Goal: Find specific page/section: Find specific page/section

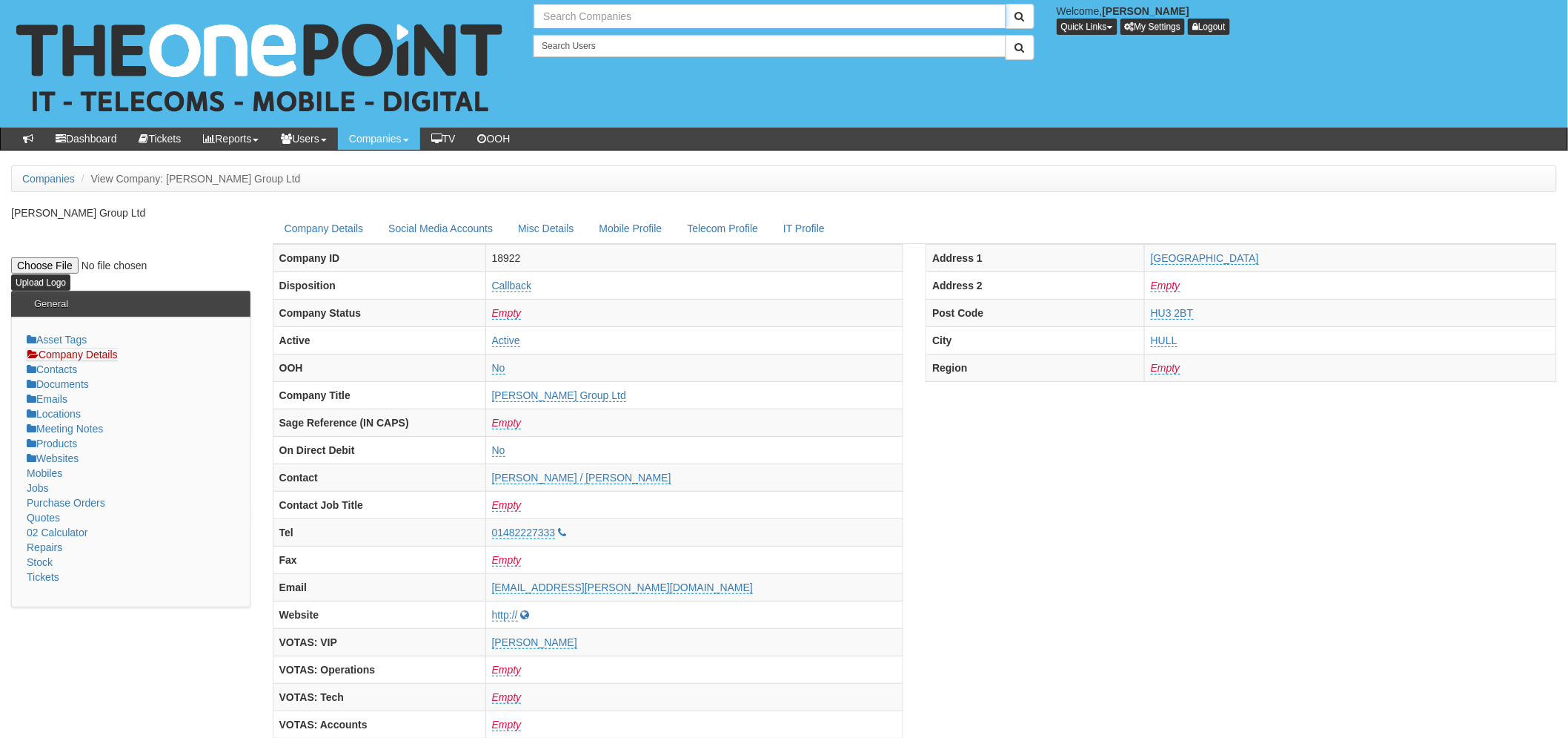
click at [589, 20] on input "text" at bounding box center [770, 17] width 472 height 25
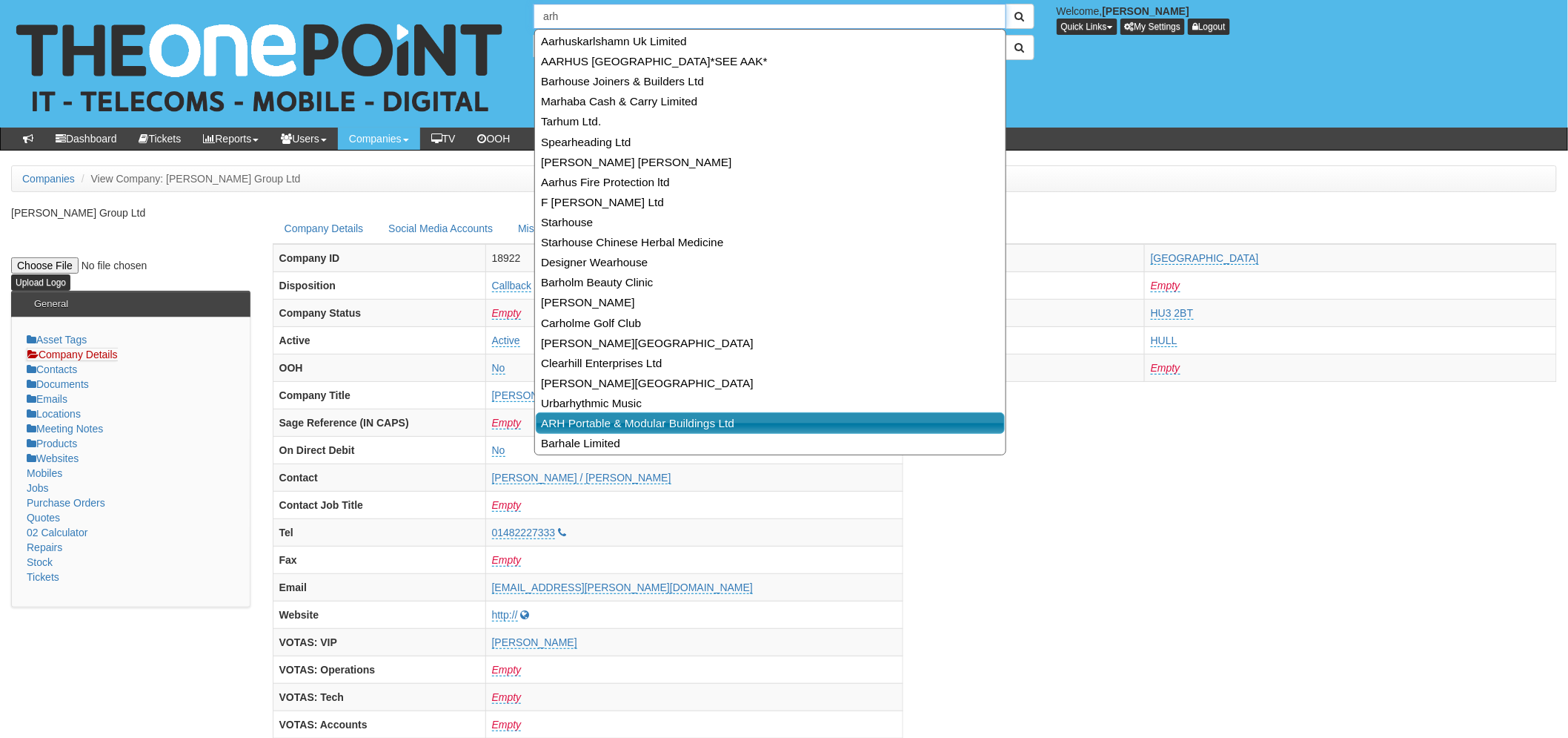
click at [631, 421] on link "ARH Portable & Modular Buildings Ltd" at bounding box center [770, 423] width 469 height 22
type input "ARH Portable & Modular Buildings Ltd"
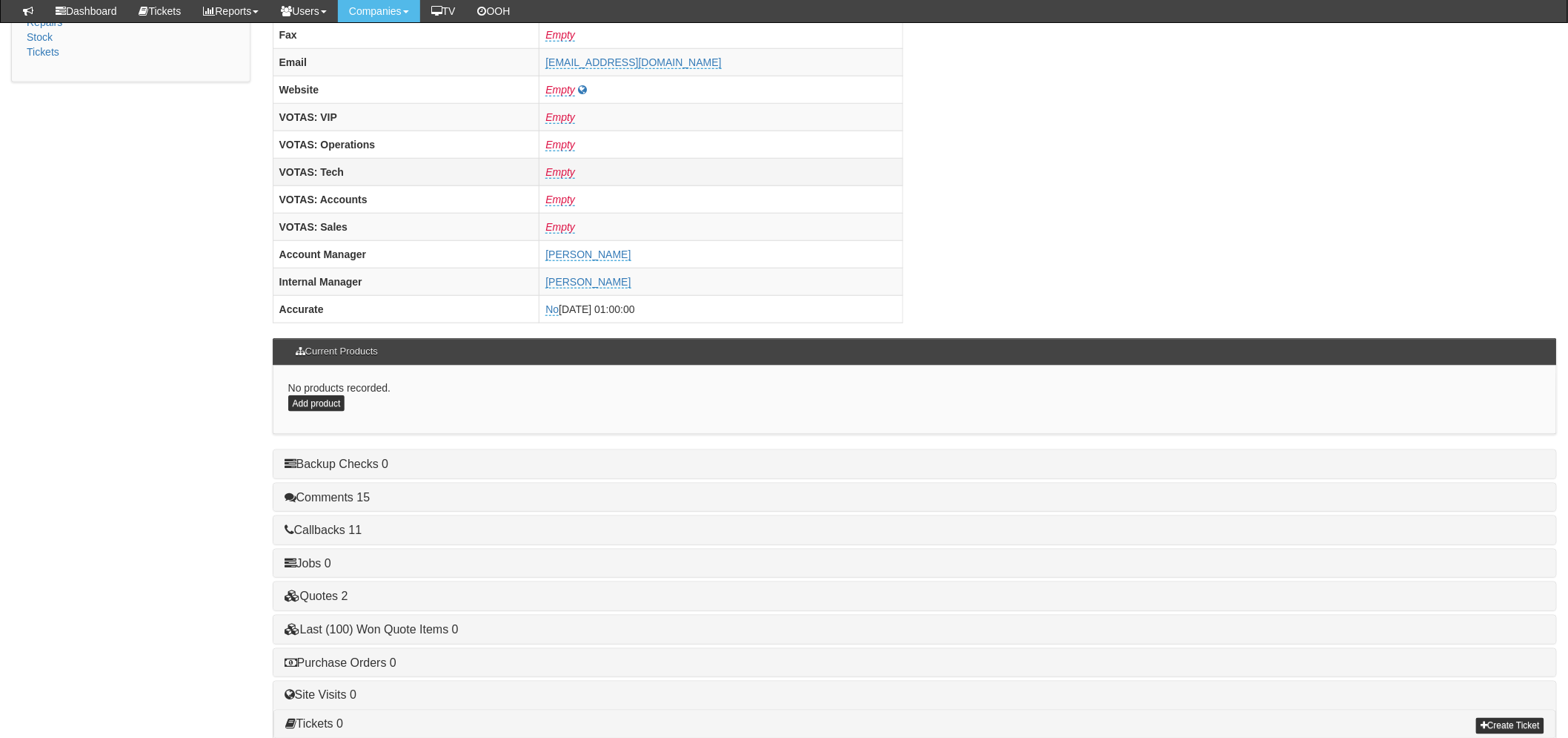
scroll to position [583, 0]
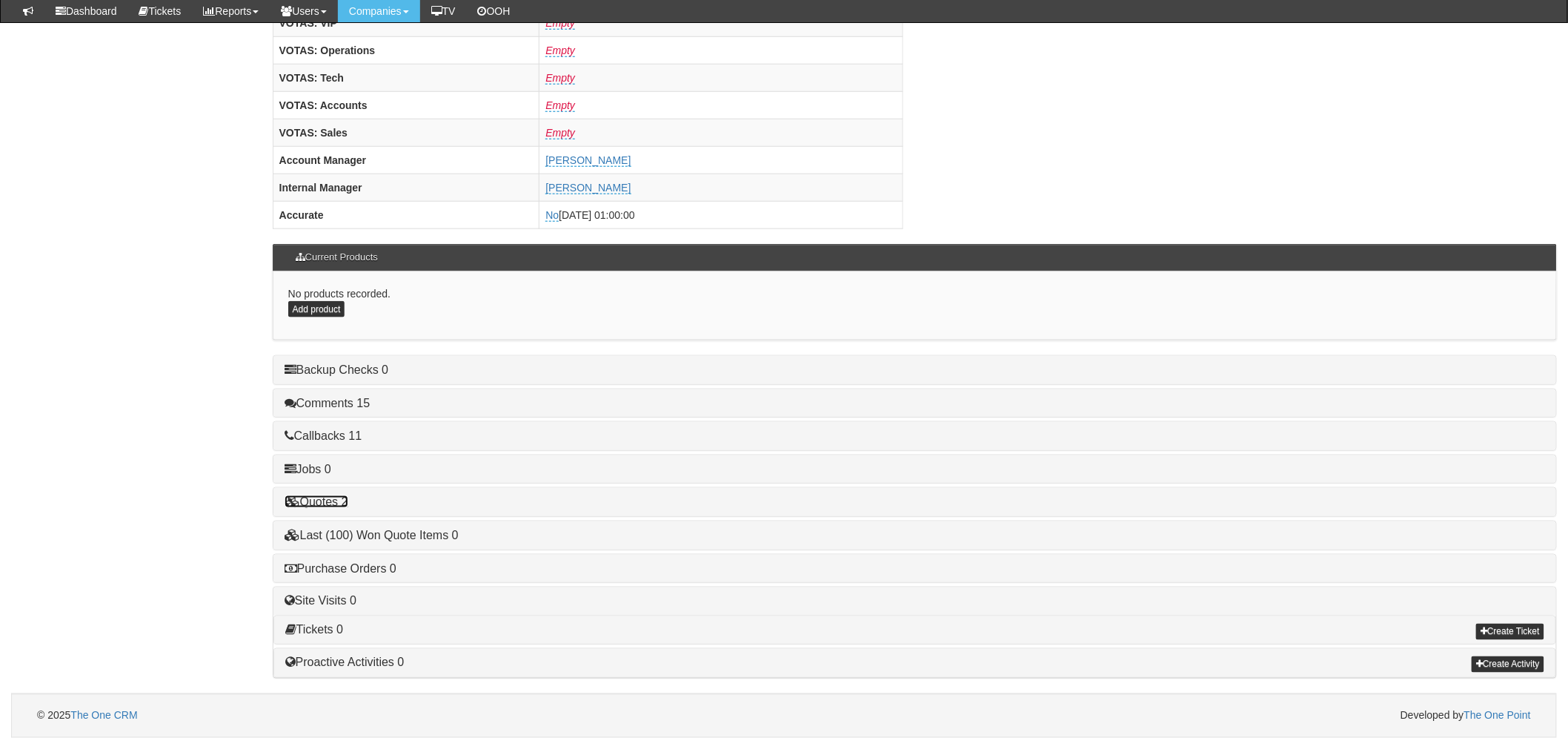
click at [341, 495] on link "Quotes 2" at bounding box center [316, 501] width 64 height 13
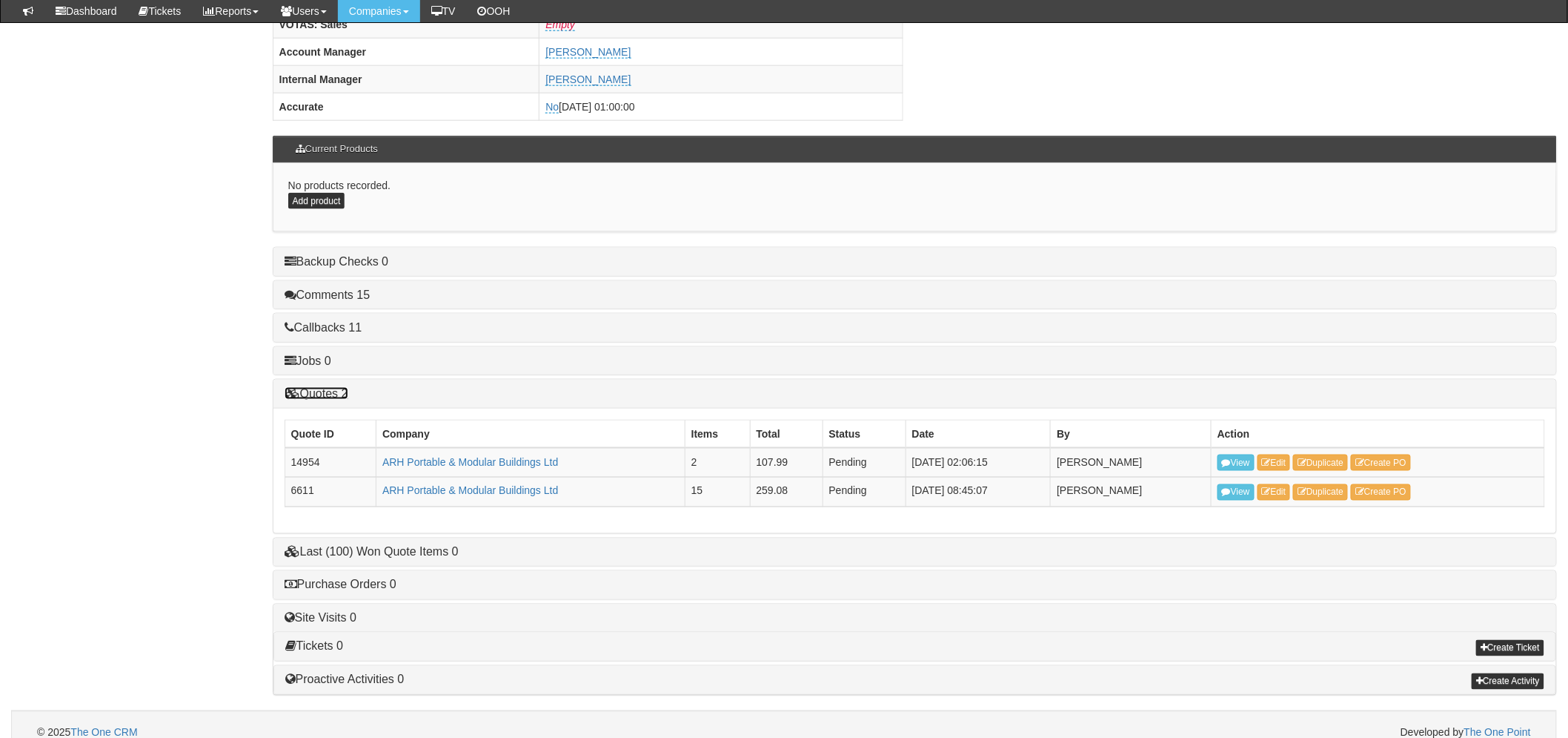
scroll to position [709, 0]
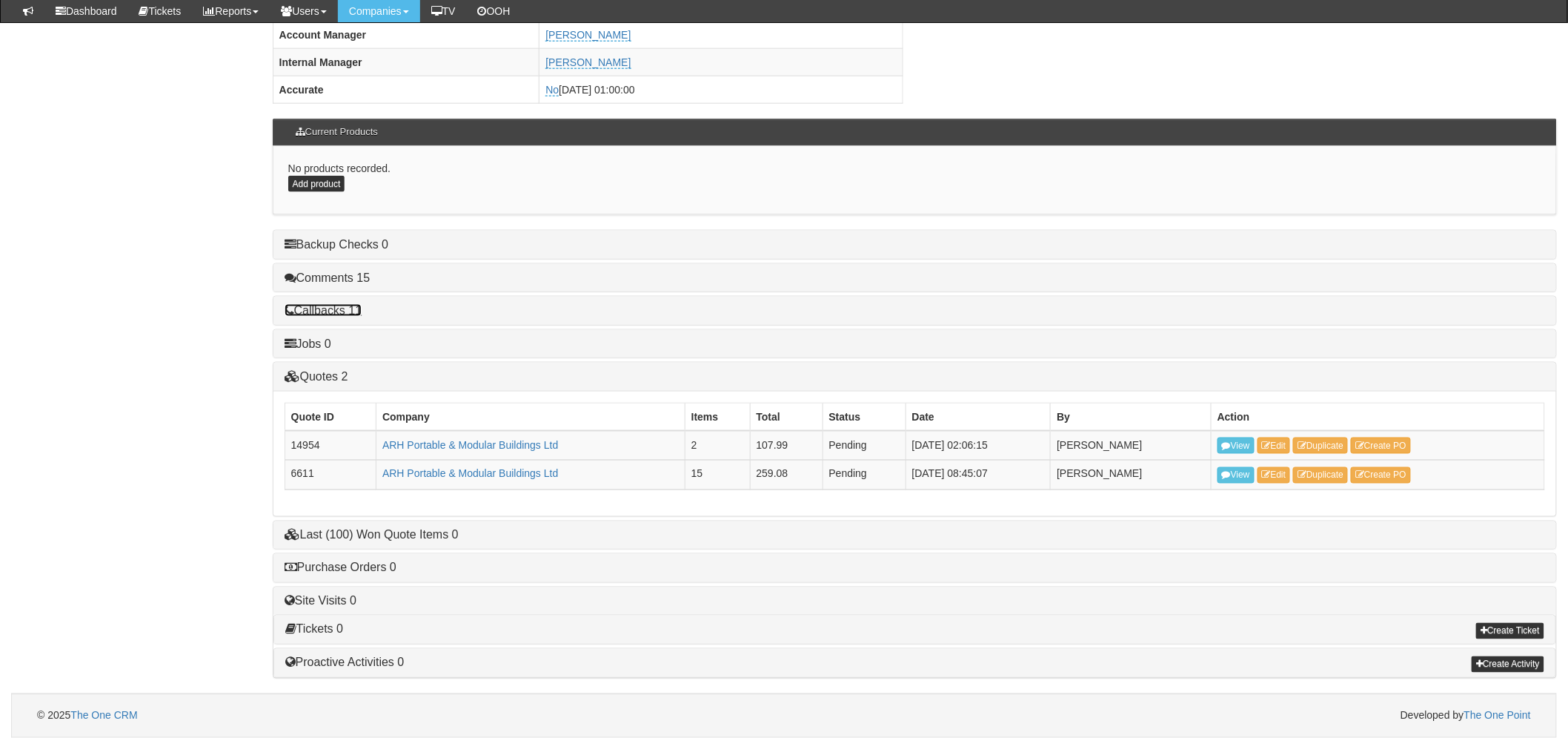
click at [333, 309] on link "Callbacks 11" at bounding box center [322, 310] width 77 height 13
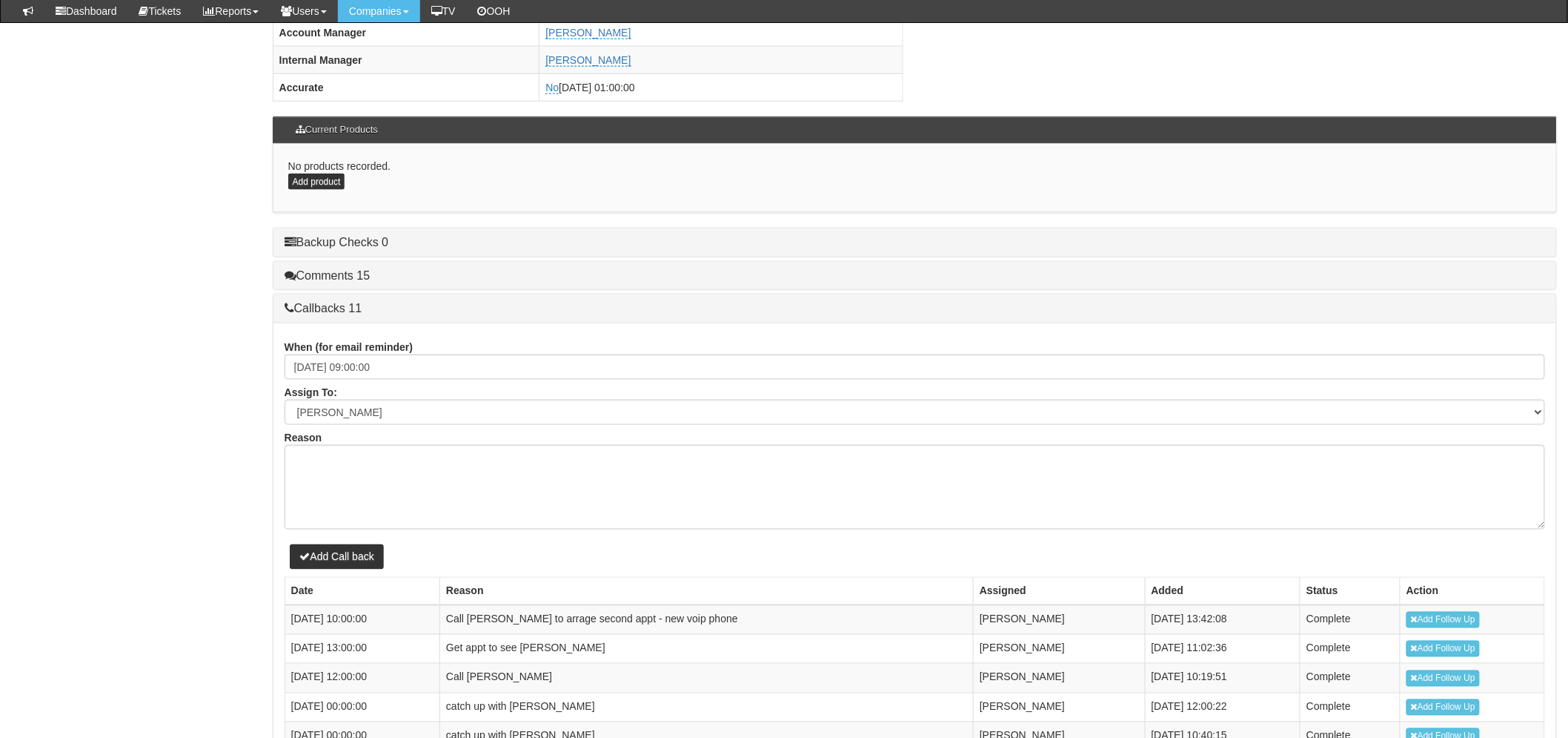
click at [327, 269] on div "Comments 15" at bounding box center [914, 275] width 1283 height 28
click at [327, 271] on link "Comments 15" at bounding box center [327, 275] width 86 height 13
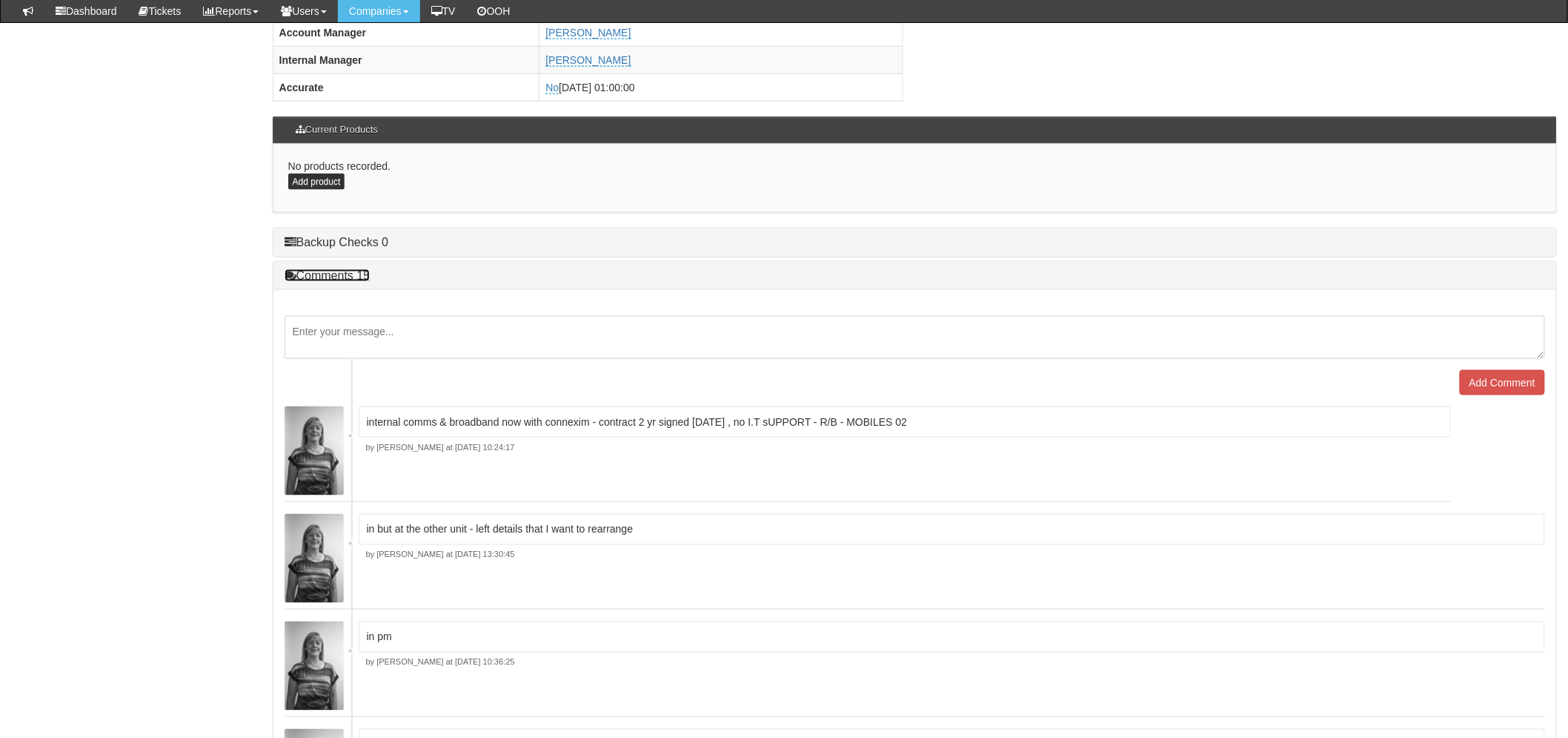
click at [313, 271] on link "Comments 15" at bounding box center [327, 275] width 86 height 13
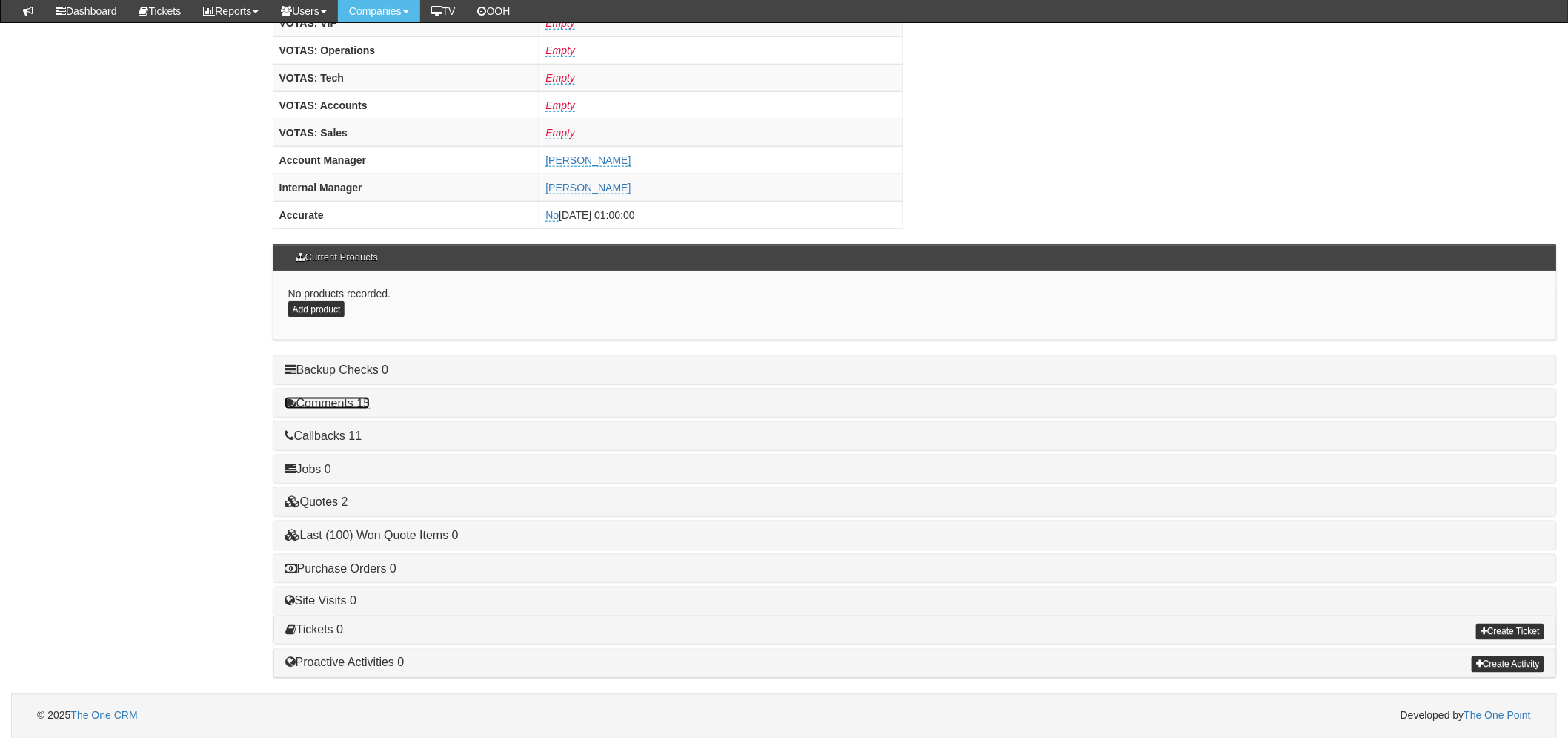
scroll to position [583, 0]
click at [333, 432] on link "Callbacks 11" at bounding box center [322, 435] width 77 height 13
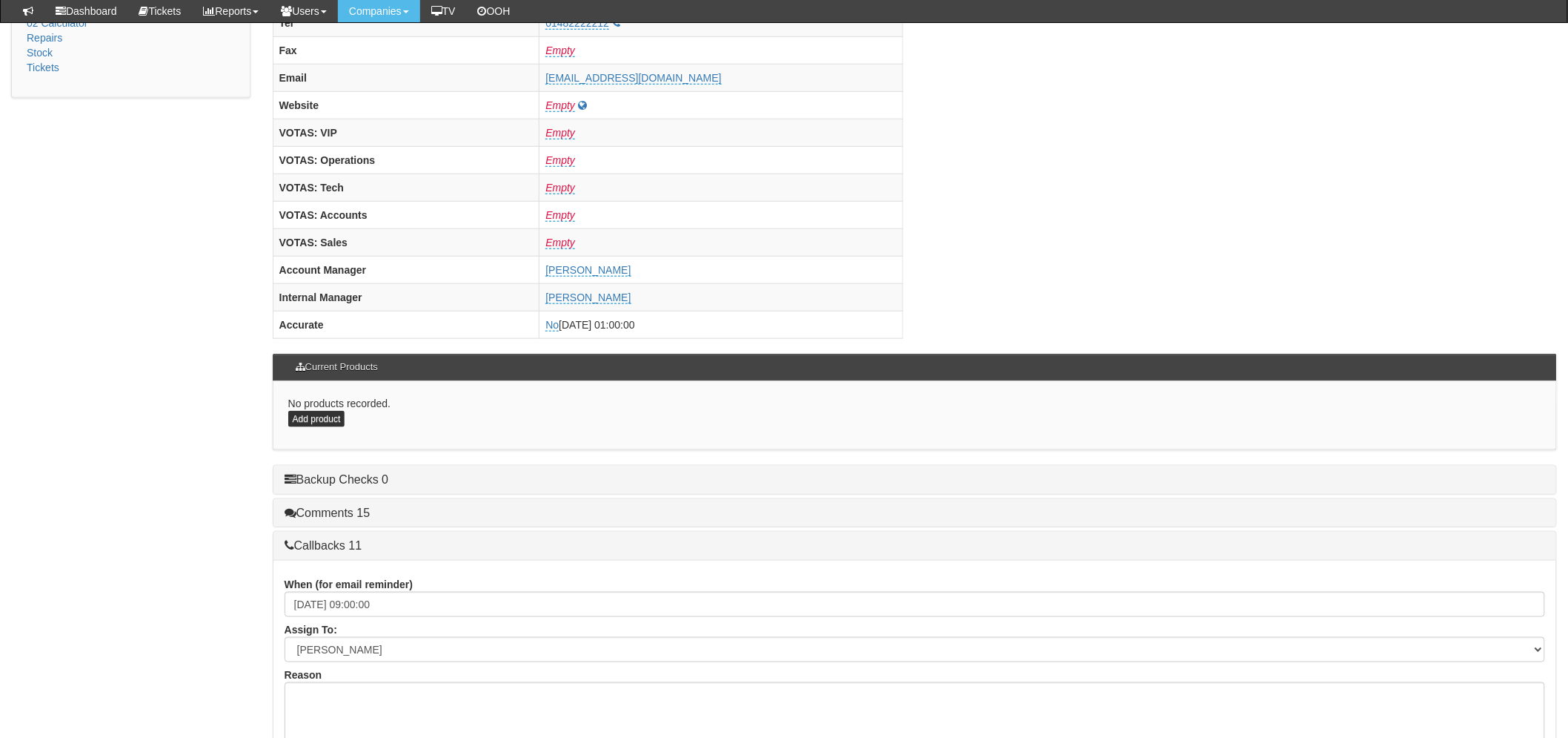
scroll to position [142, 0]
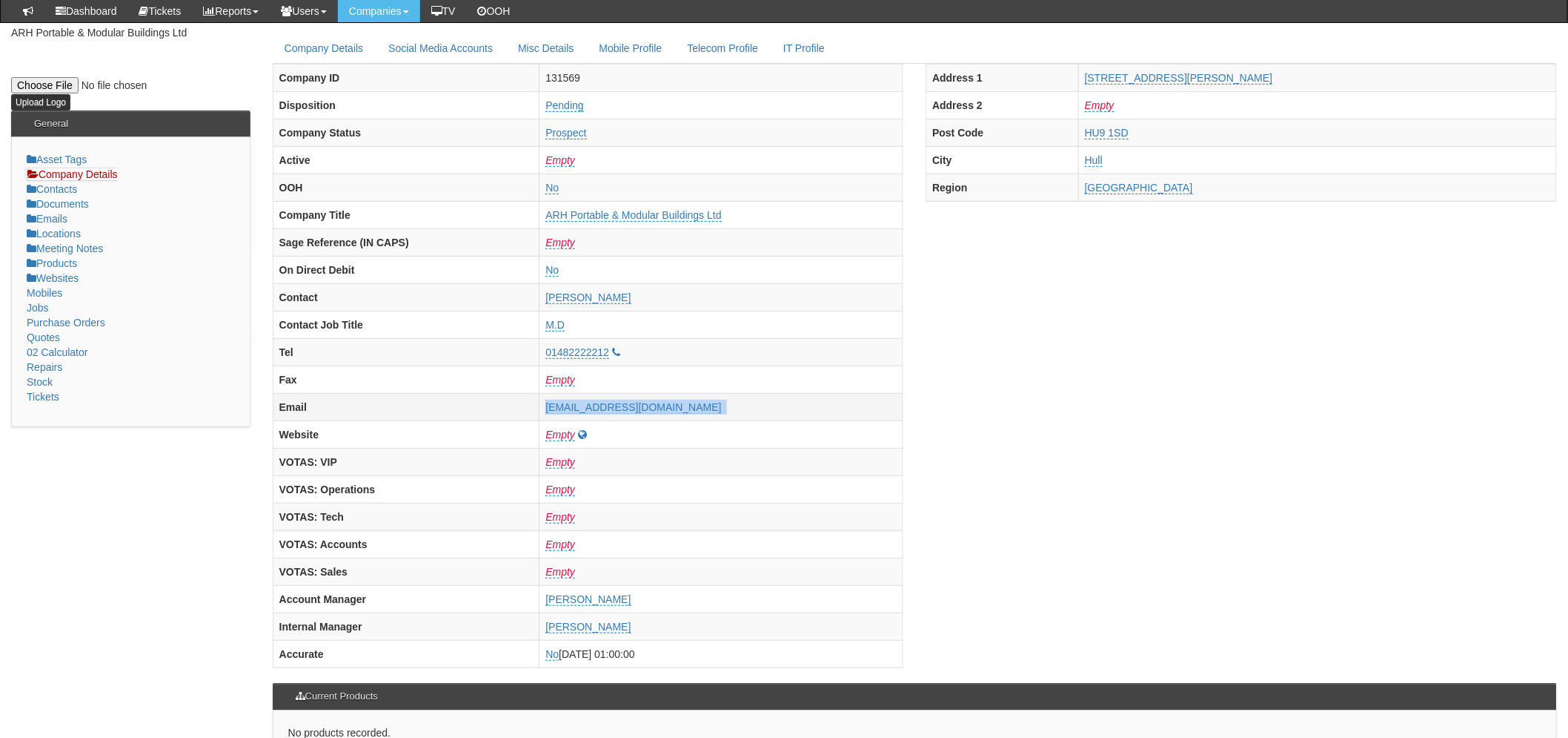
drag, startPoint x: 710, startPoint y: 410, endPoint x: 537, endPoint y: 401, distance: 173.2
click at [537, 401] on tr "Email andy@arhmodularbuildings.co.uk" at bounding box center [588, 408] width 631 height 27
copy tr "andy@arhmodularbuildings.co.uk"
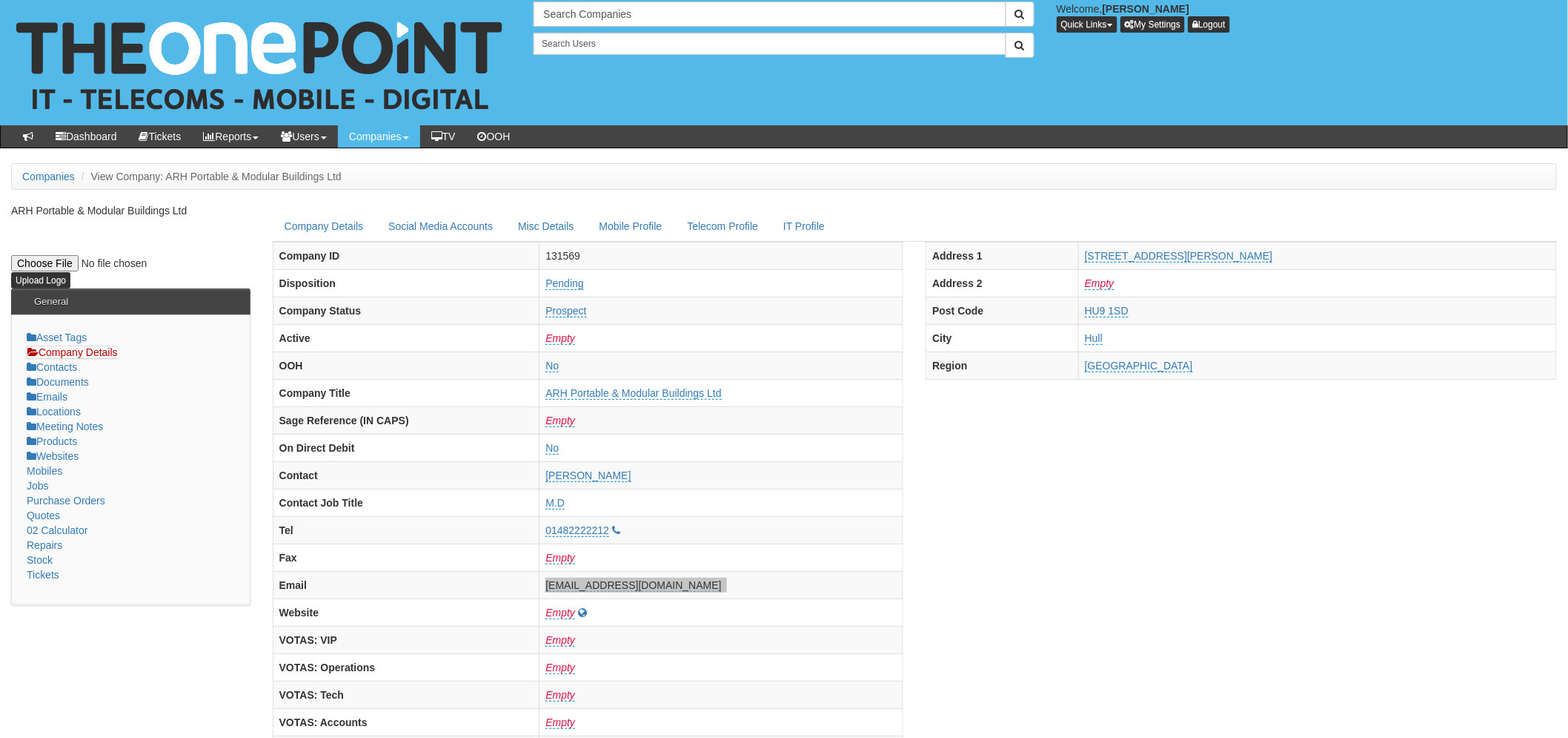
scroll to position [0, 0]
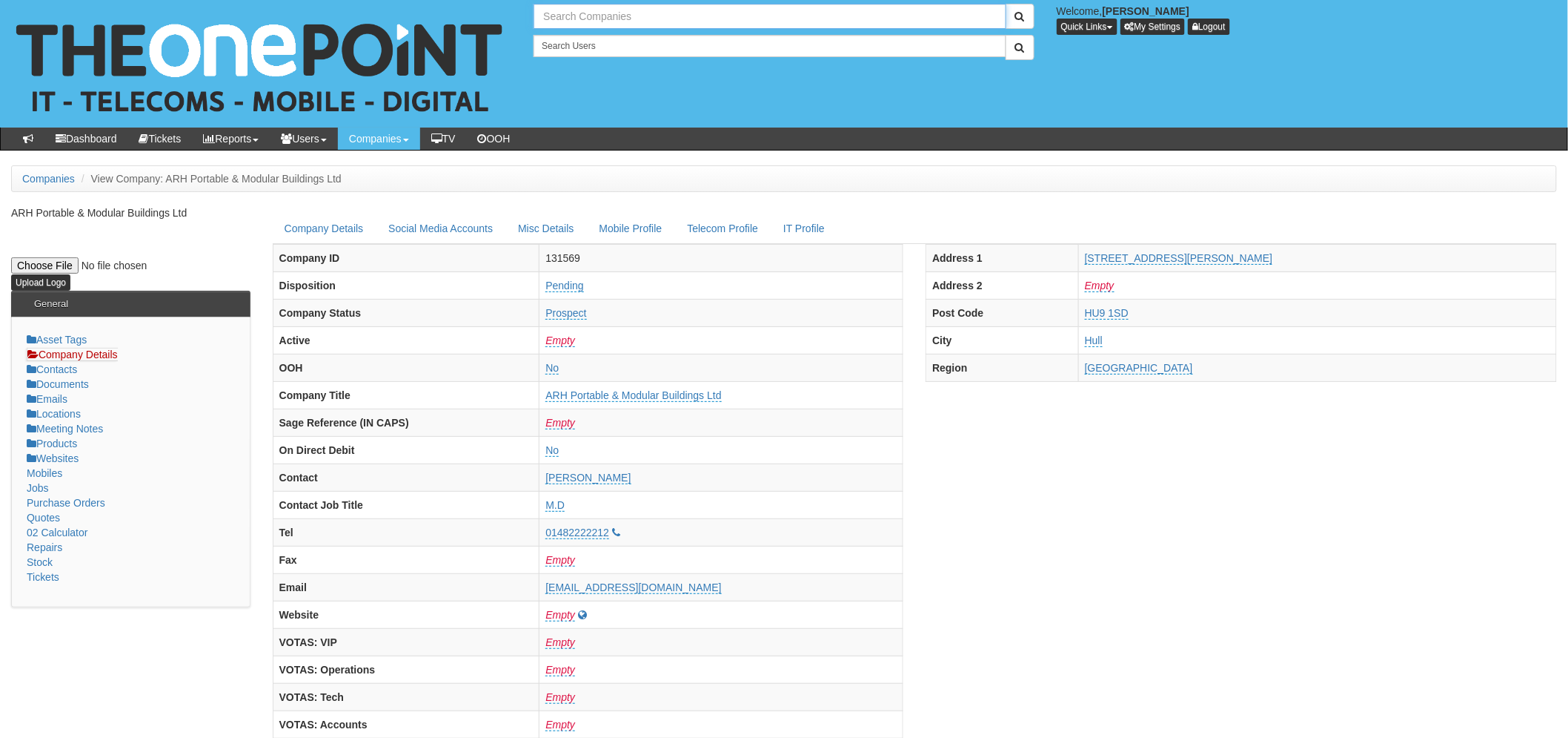
click at [566, 8] on input "text" at bounding box center [770, 17] width 472 height 25
drag, startPoint x: 560, startPoint y: 17, endPoint x: 510, endPoint y: 5, distance: 51.4
click at [510, 12] on div "No search results. the flex group Welcome, Laura Toyne Quick Links Add Appointm…" at bounding box center [784, 64] width 1591 height 127
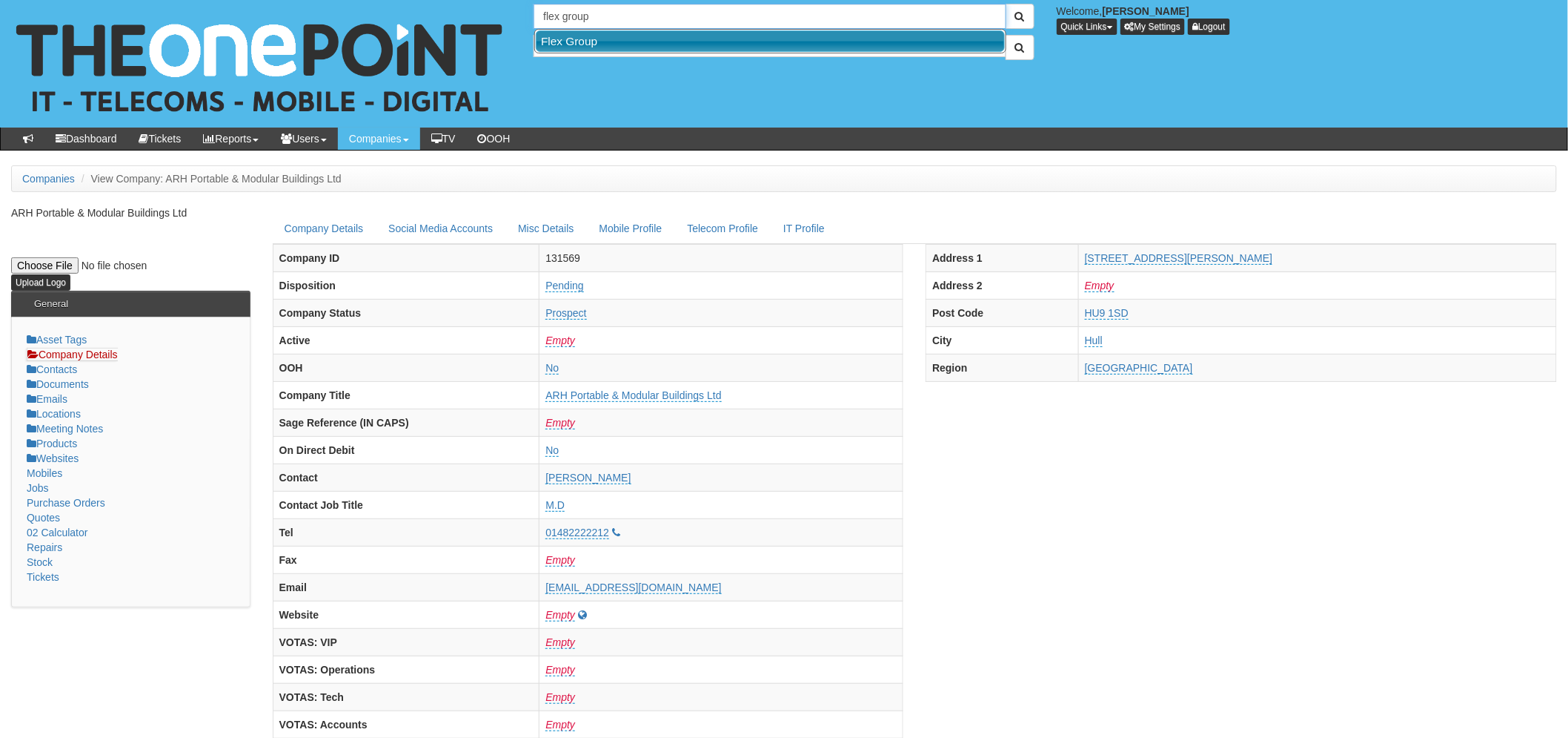
click at [595, 35] on link "Flex Group" at bounding box center [770, 41] width 469 height 22
type input "Flex Group"
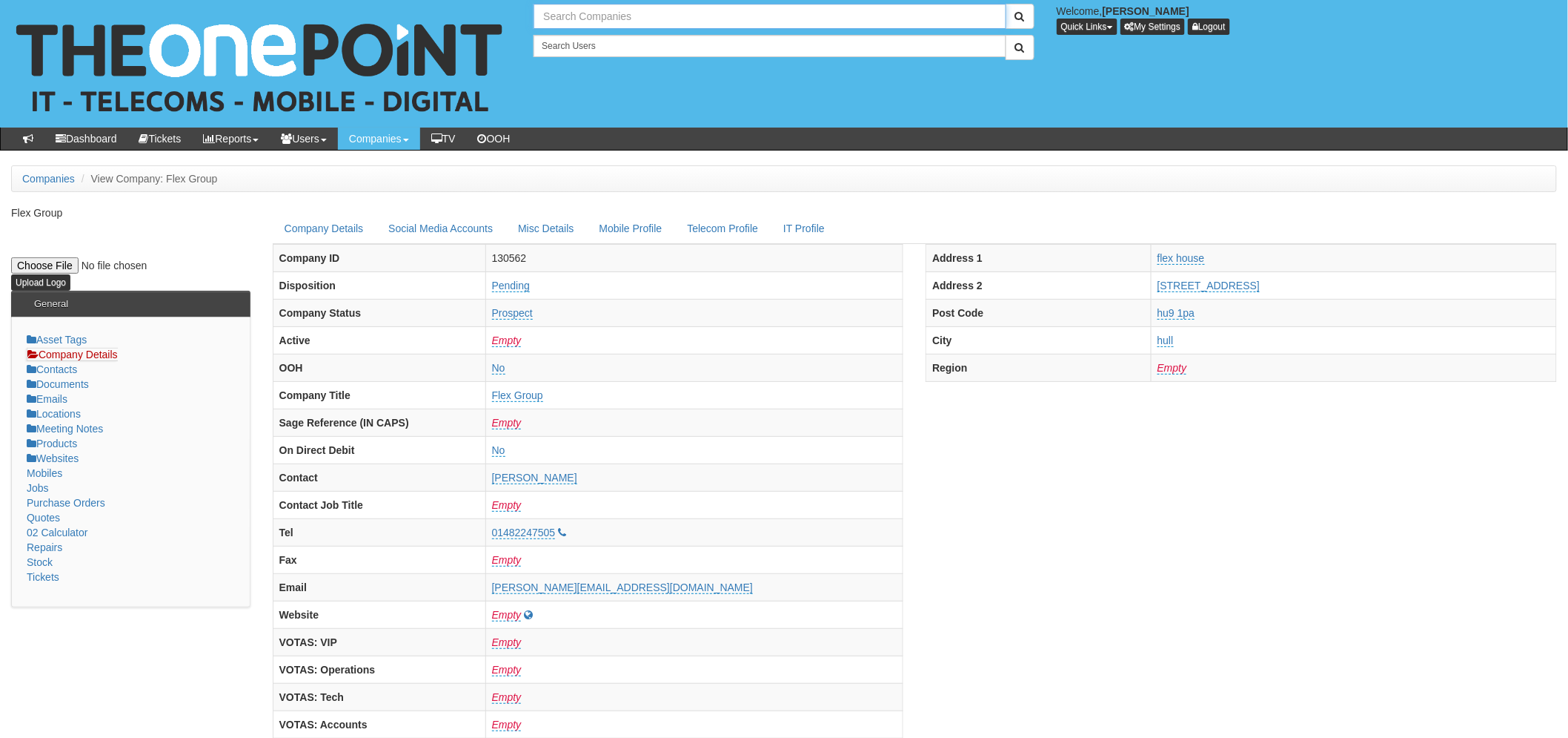
click at [568, 24] on input "text" at bounding box center [770, 17] width 472 height 25
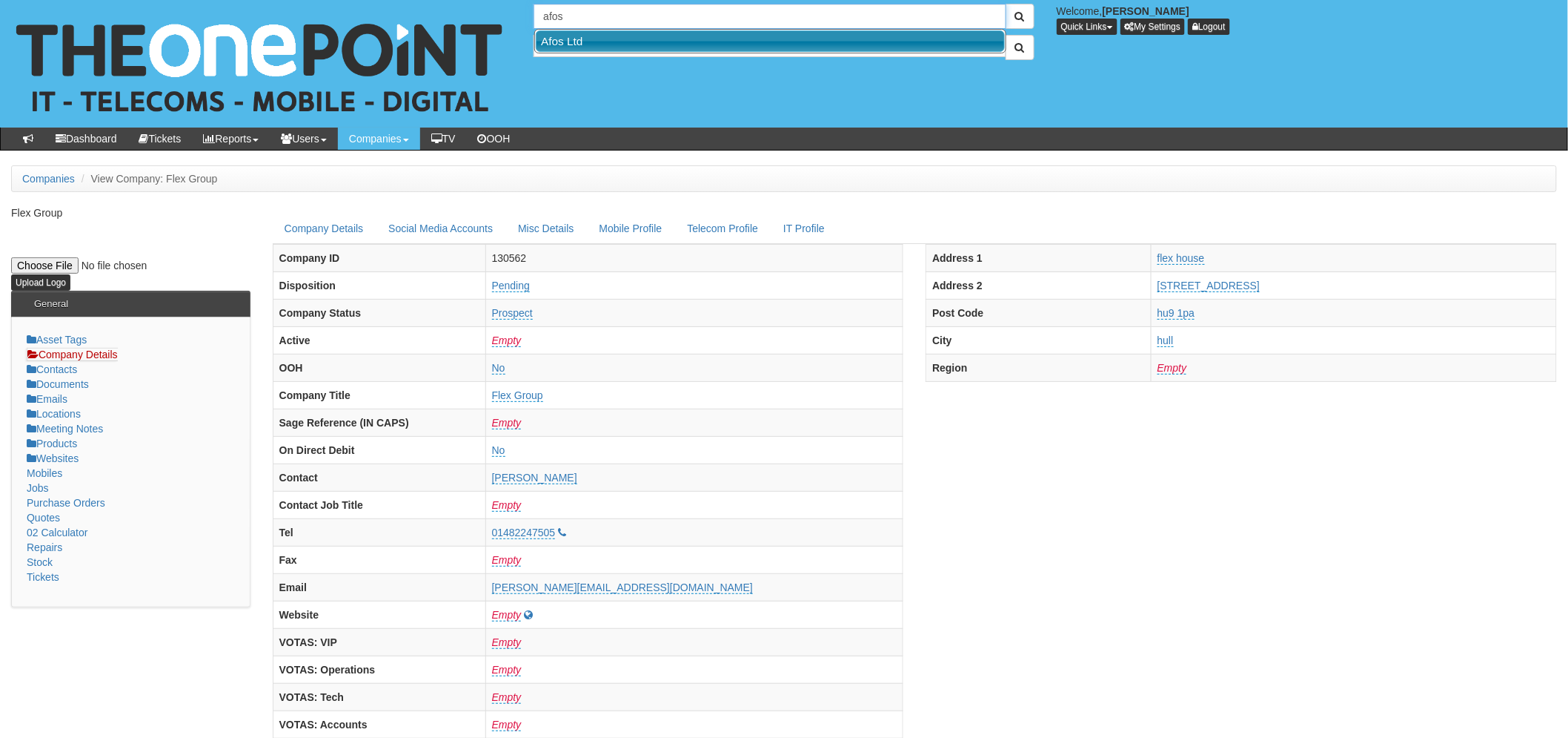
click at [622, 41] on link "Afos Ltd" at bounding box center [770, 41] width 469 height 22
type input "Afos Ltd"
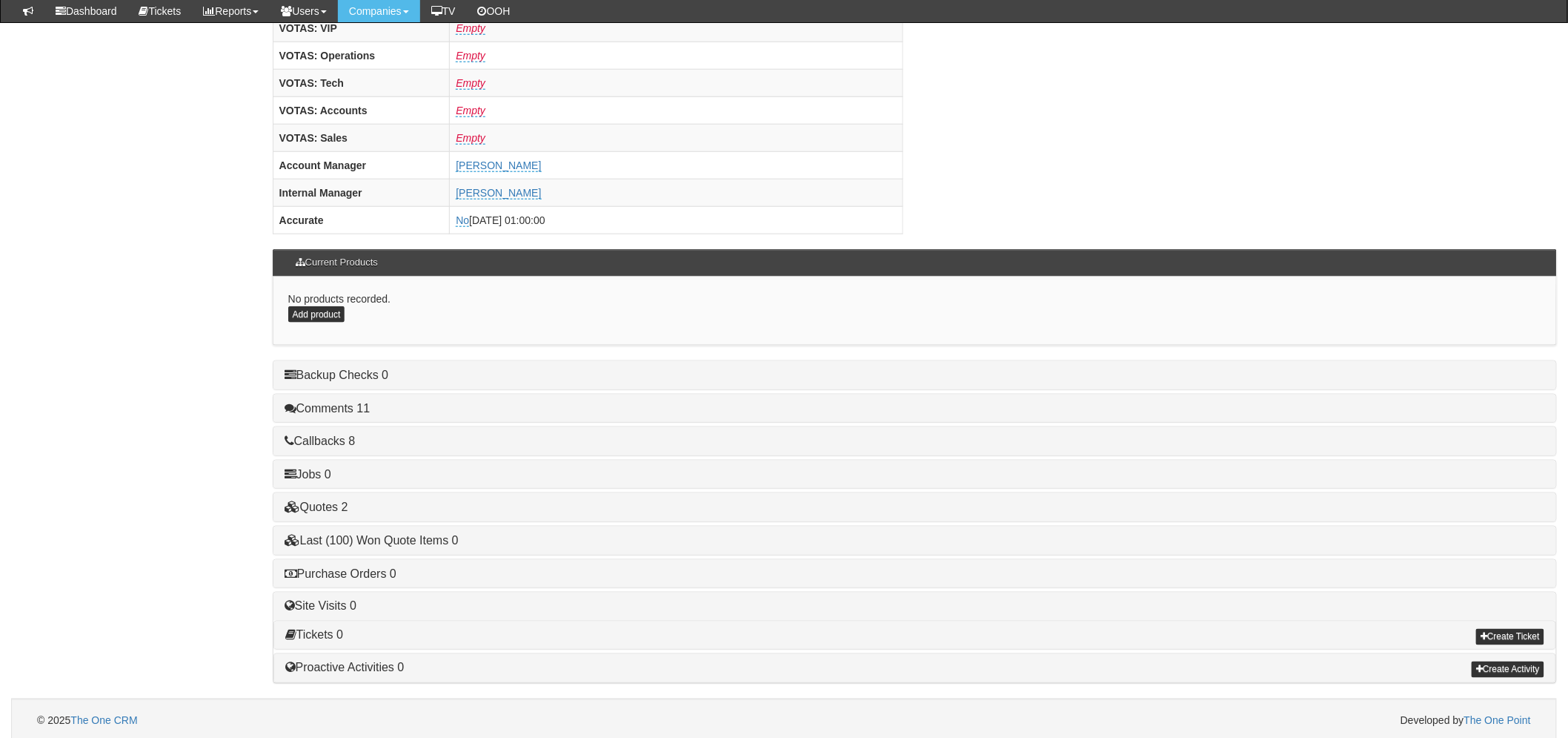
scroll to position [575, 0]
click at [342, 506] on link "Quotes 2" at bounding box center [316, 507] width 64 height 13
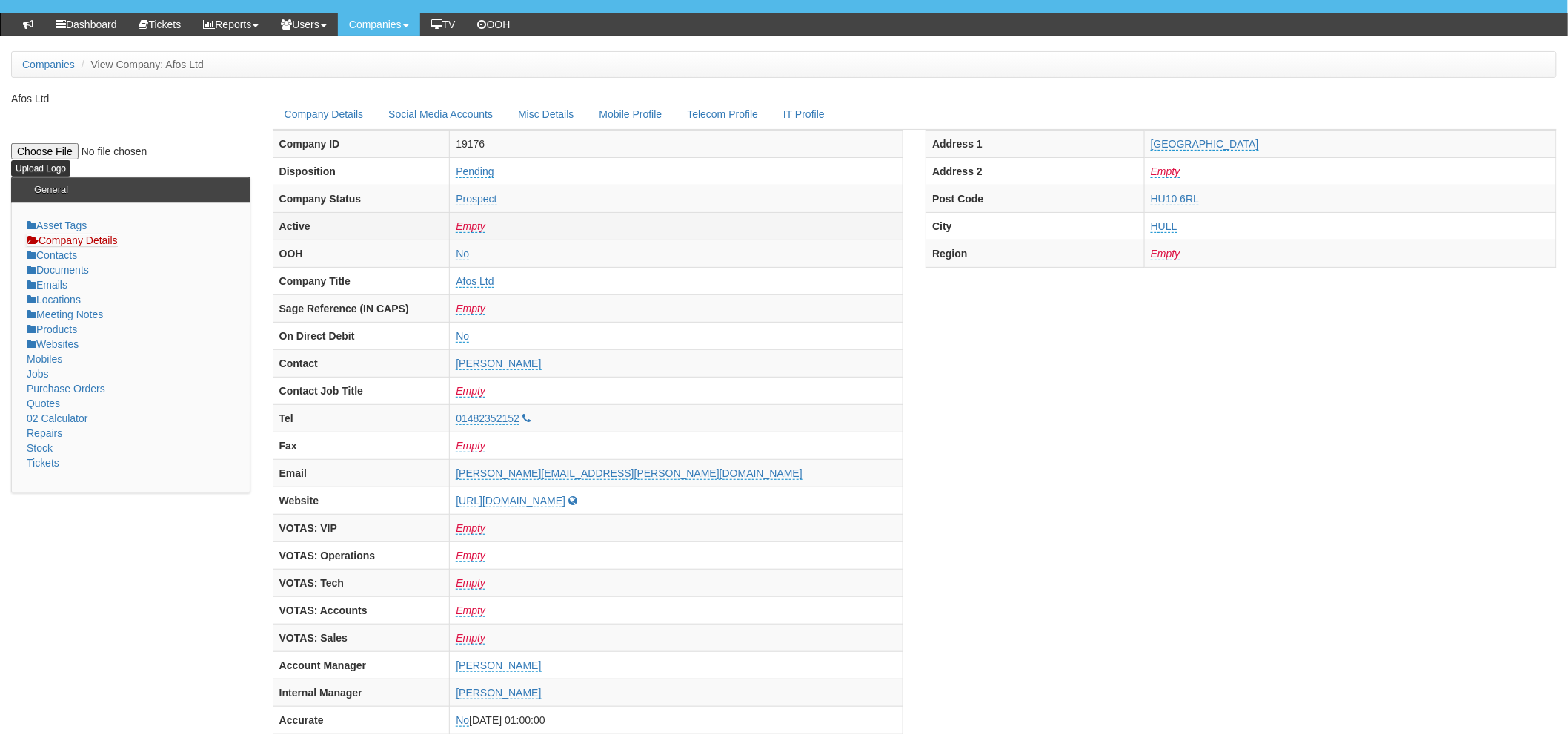
scroll to position [0, 0]
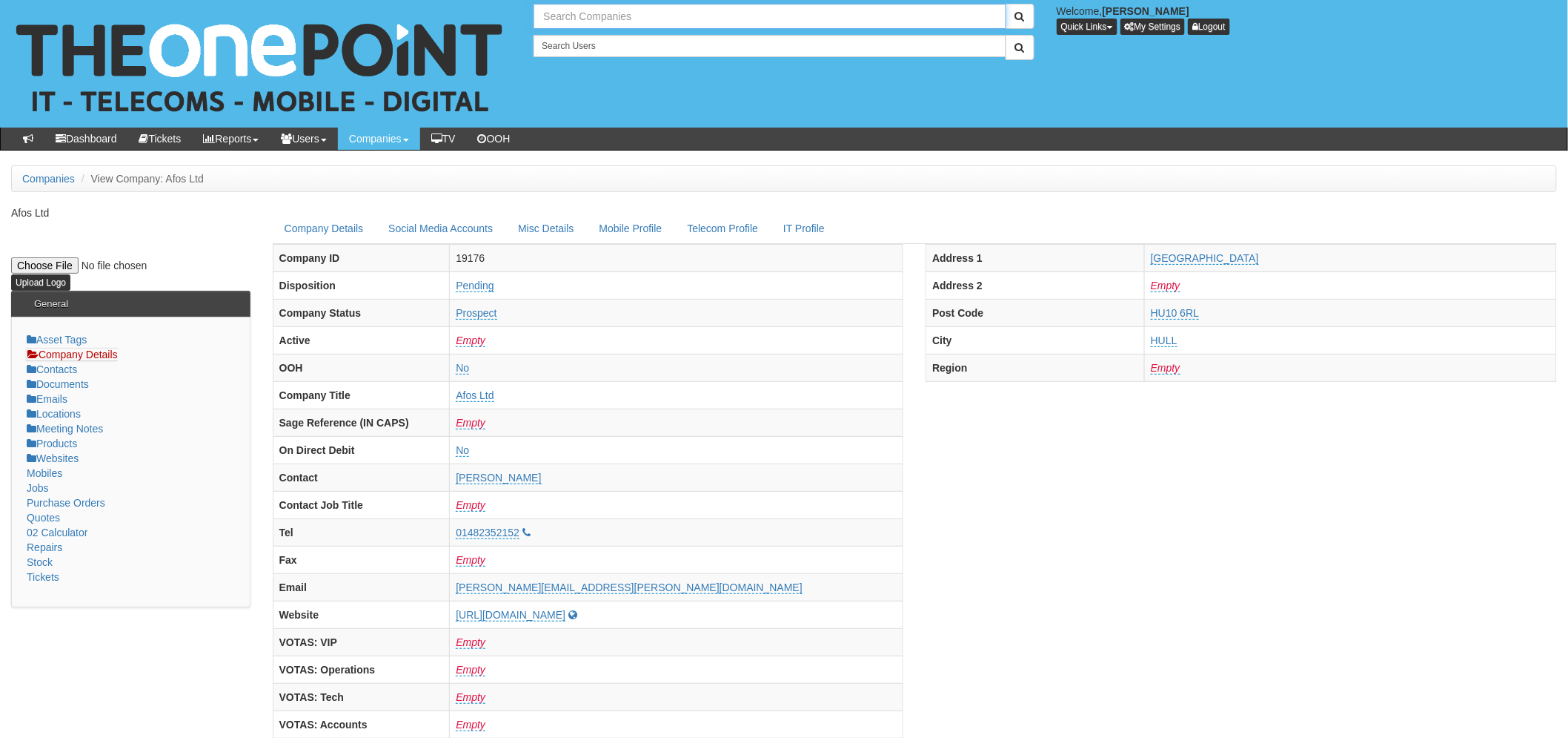
click at [640, 17] on input "text" at bounding box center [770, 17] width 472 height 25
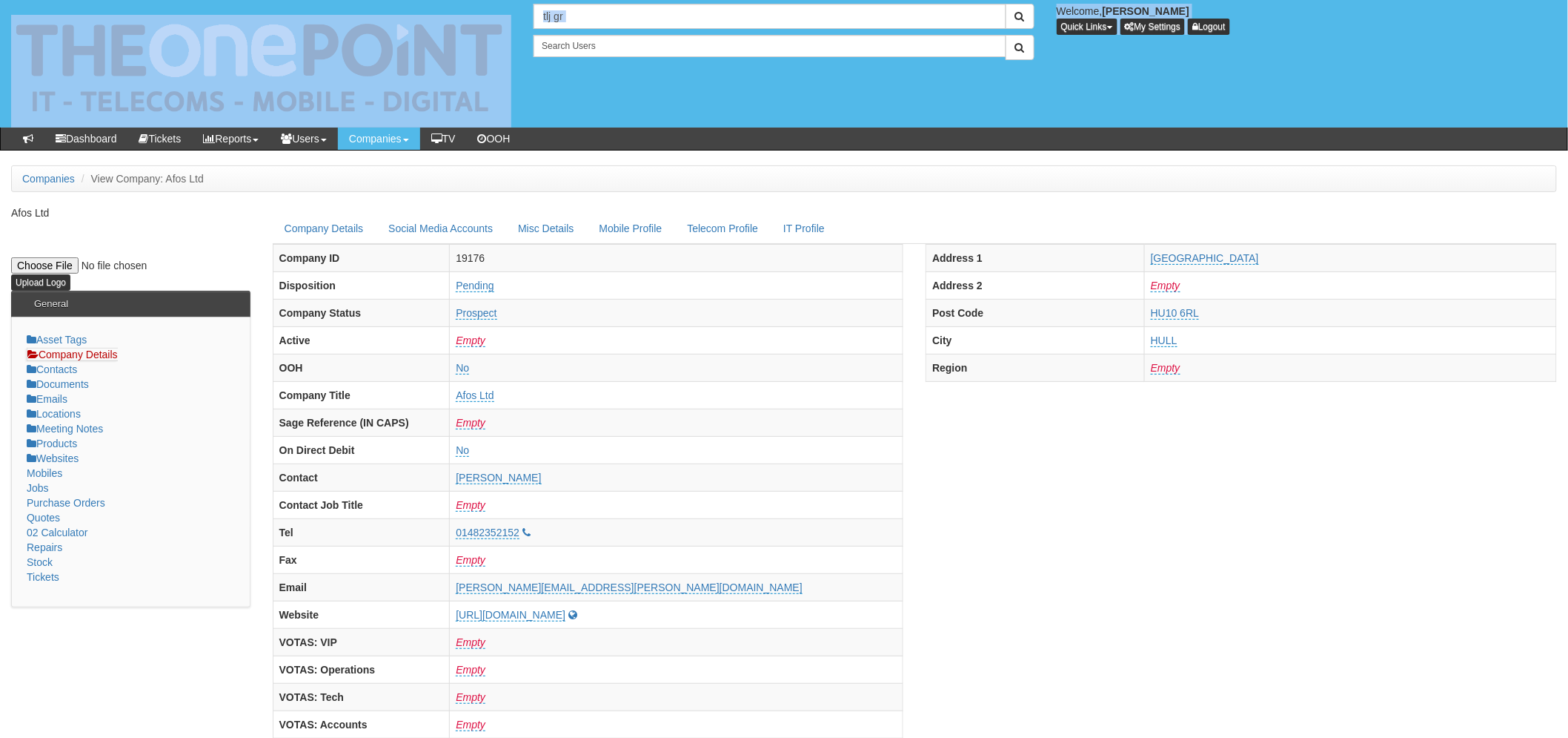
drag, startPoint x: 631, startPoint y: 32, endPoint x: 502, endPoint y: 8, distance: 131.2
click at [502, 8] on div "No search results. tlj gr Welcome, Laura Toyne Quick Links Add Appointment Appo…" at bounding box center [784, 64] width 1591 height 127
click at [618, 23] on input "tlj gr" at bounding box center [770, 17] width 472 height 25
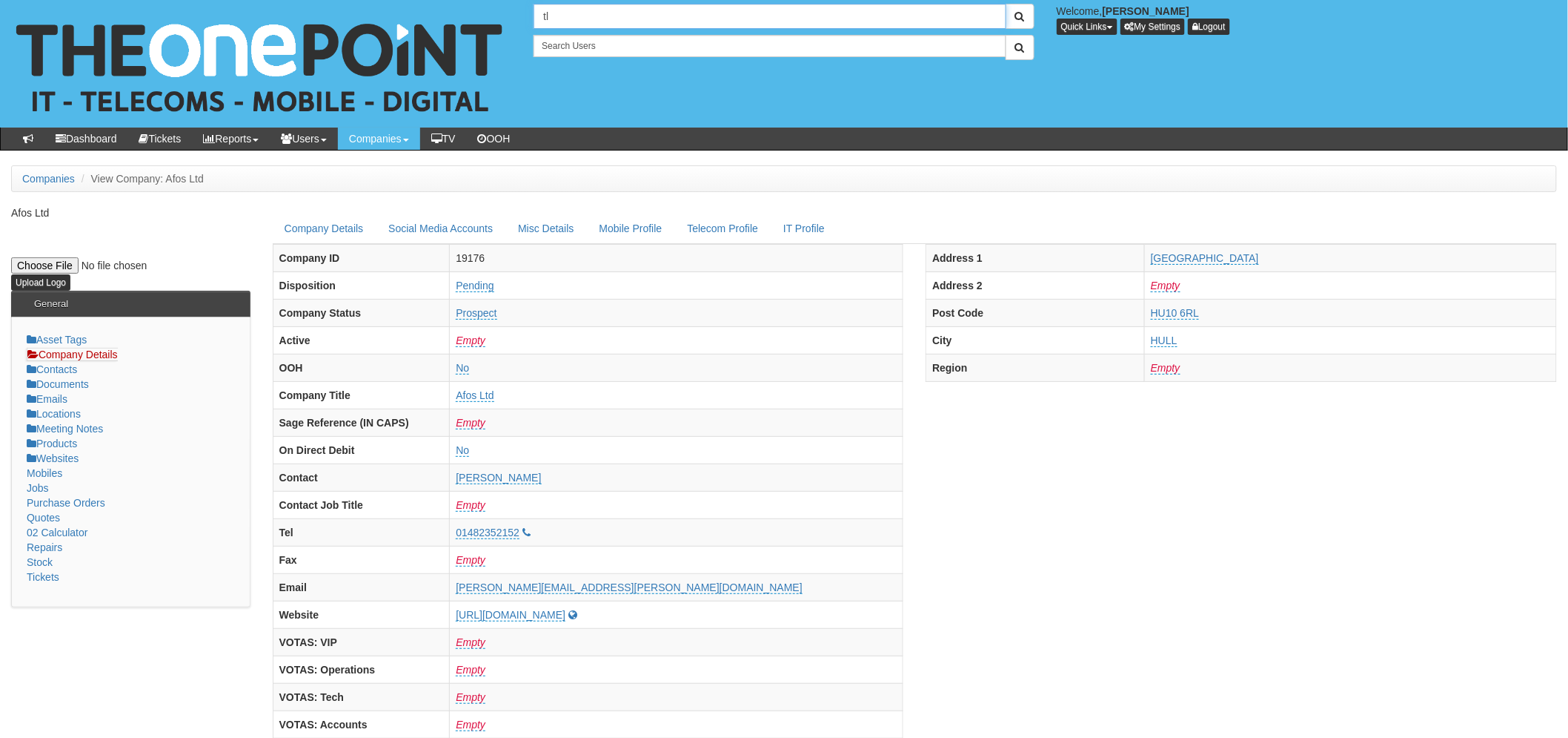
type input "t"
type input "Search Companies"
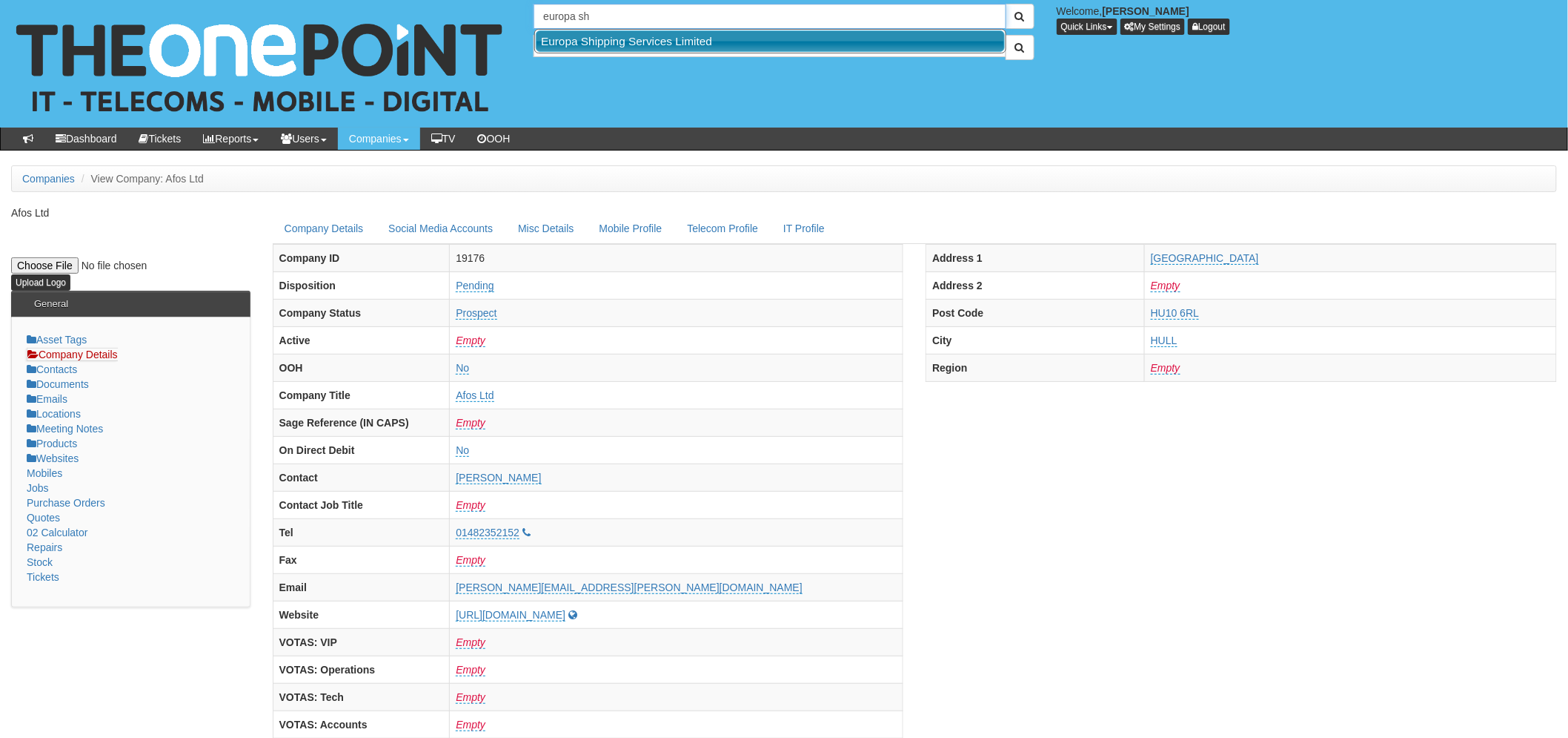
click at [633, 33] on link "Europa Shipping Services Limited" at bounding box center [770, 41] width 469 height 22
type input "Europa Shipping Services Limited"
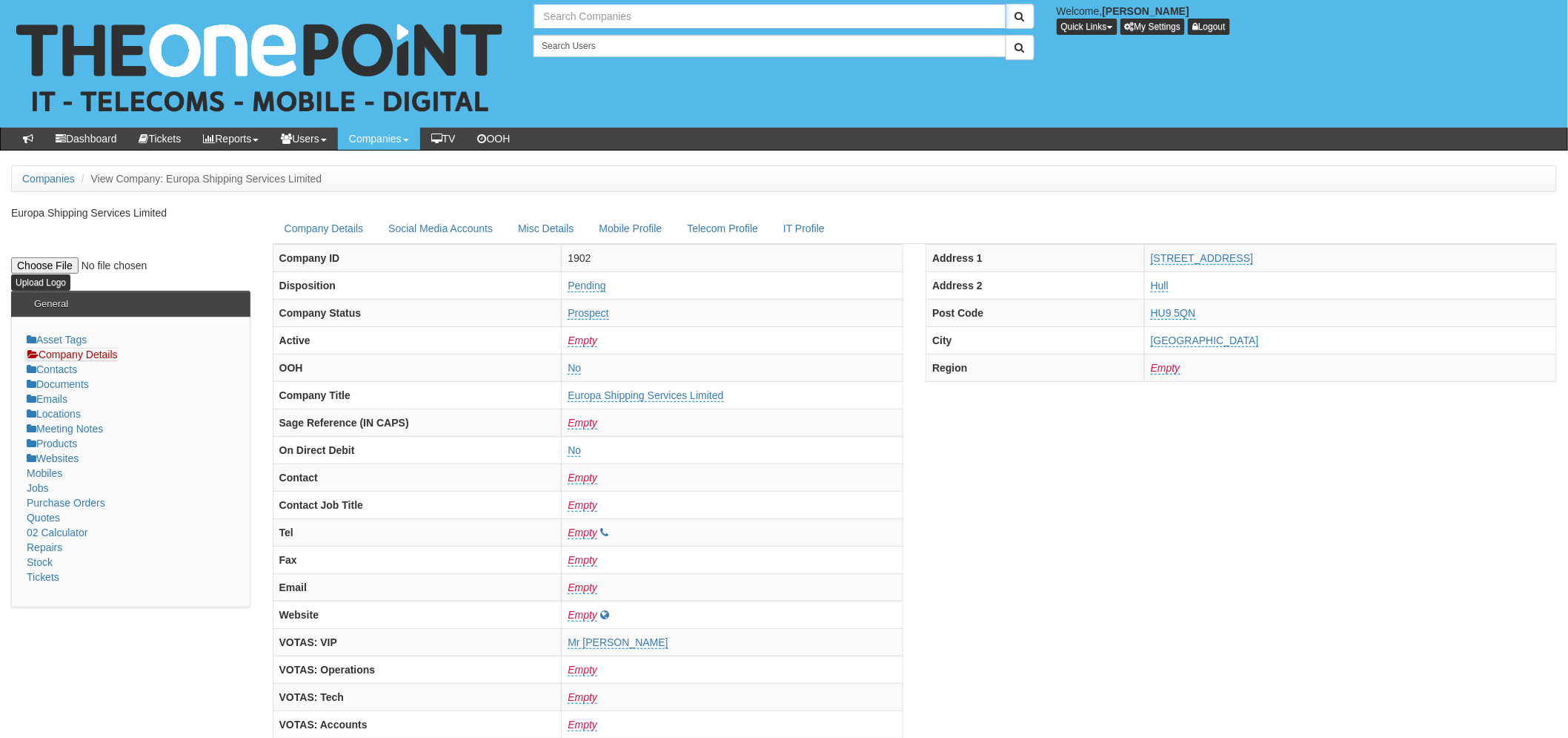
click at [595, 18] on input "text" at bounding box center [770, 17] width 472 height 25
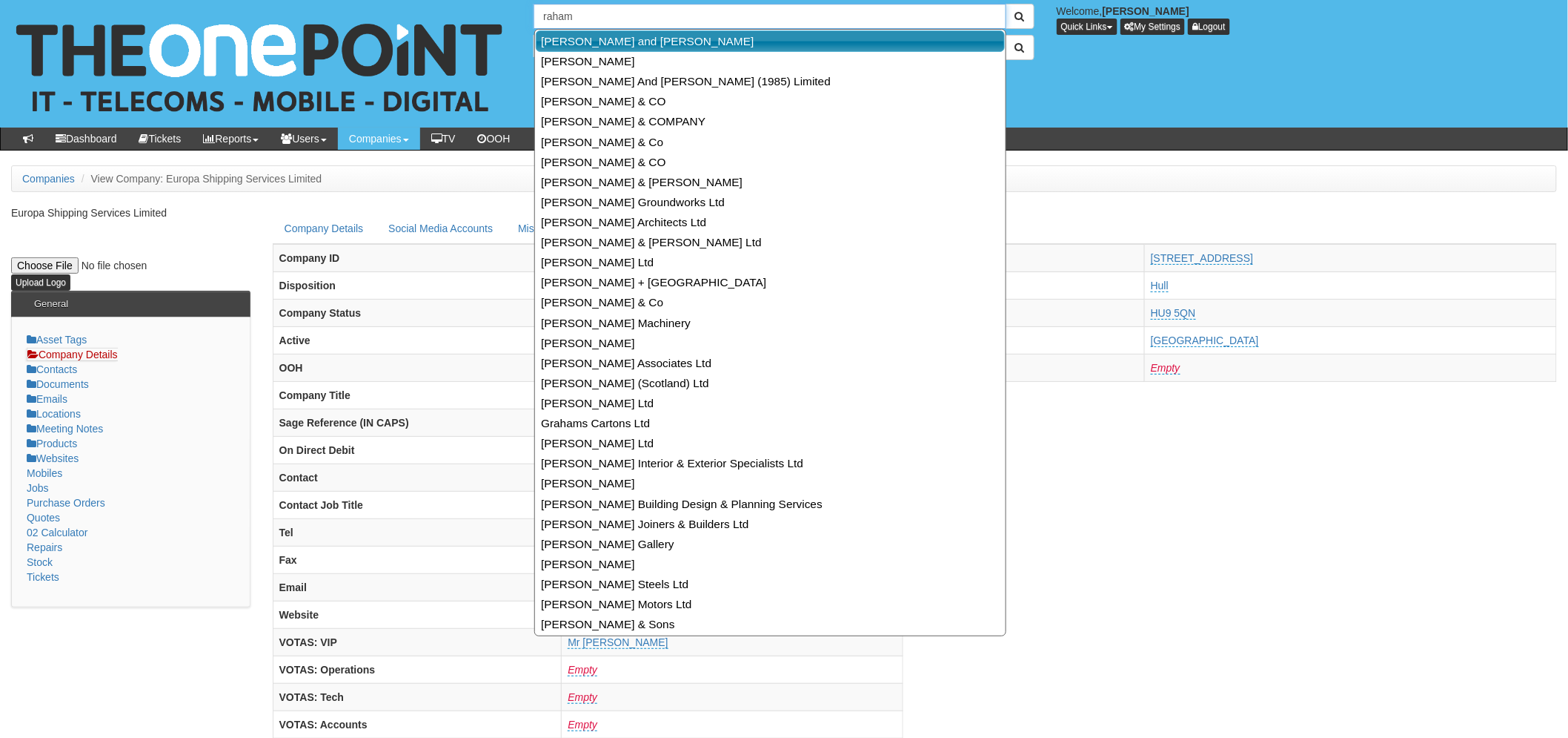
click at [598, 37] on link "[PERSON_NAME] and [PERSON_NAME]" at bounding box center [770, 41] width 469 height 22
type input "[PERSON_NAME] and [PERSON_NAME]"
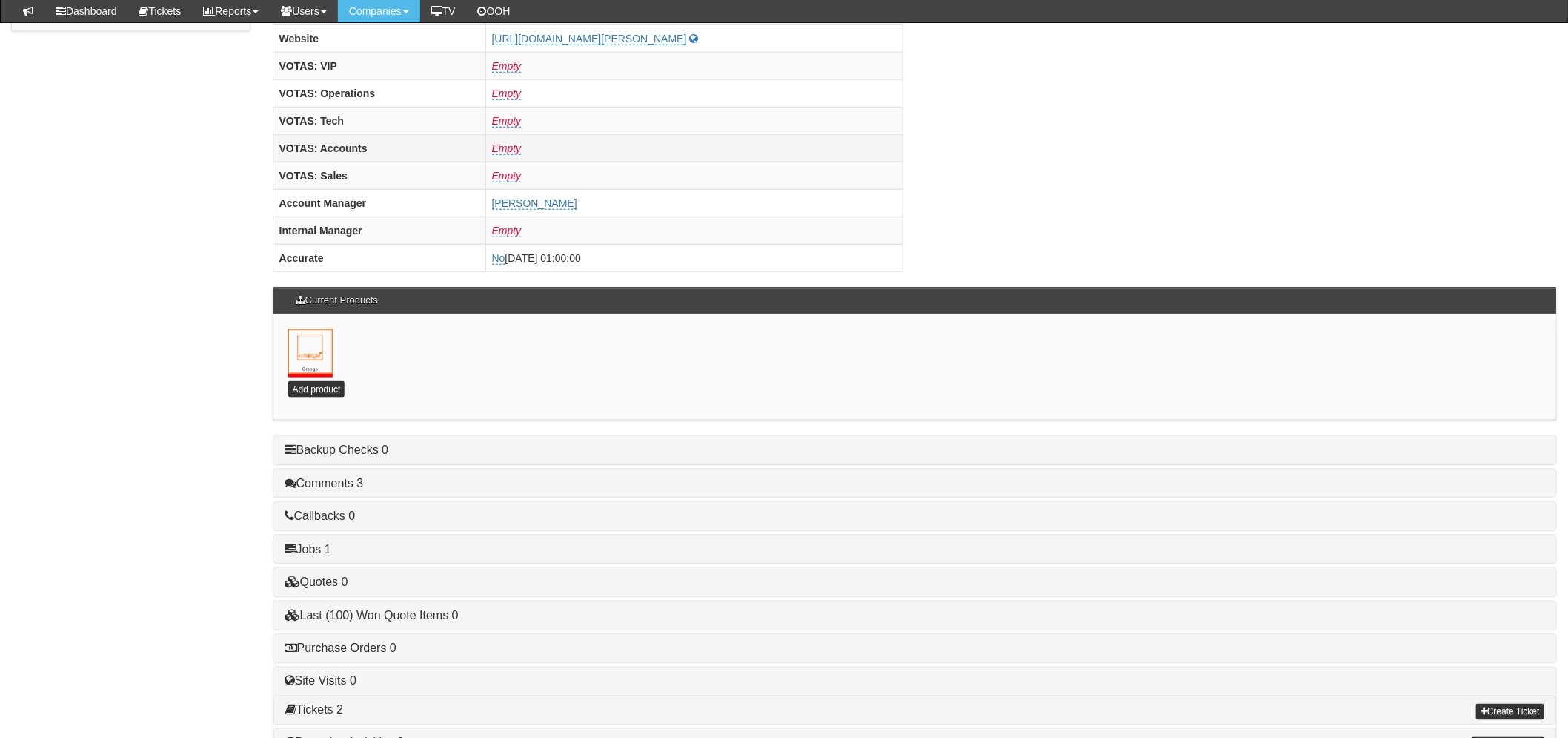
scroll to position [620, 0]
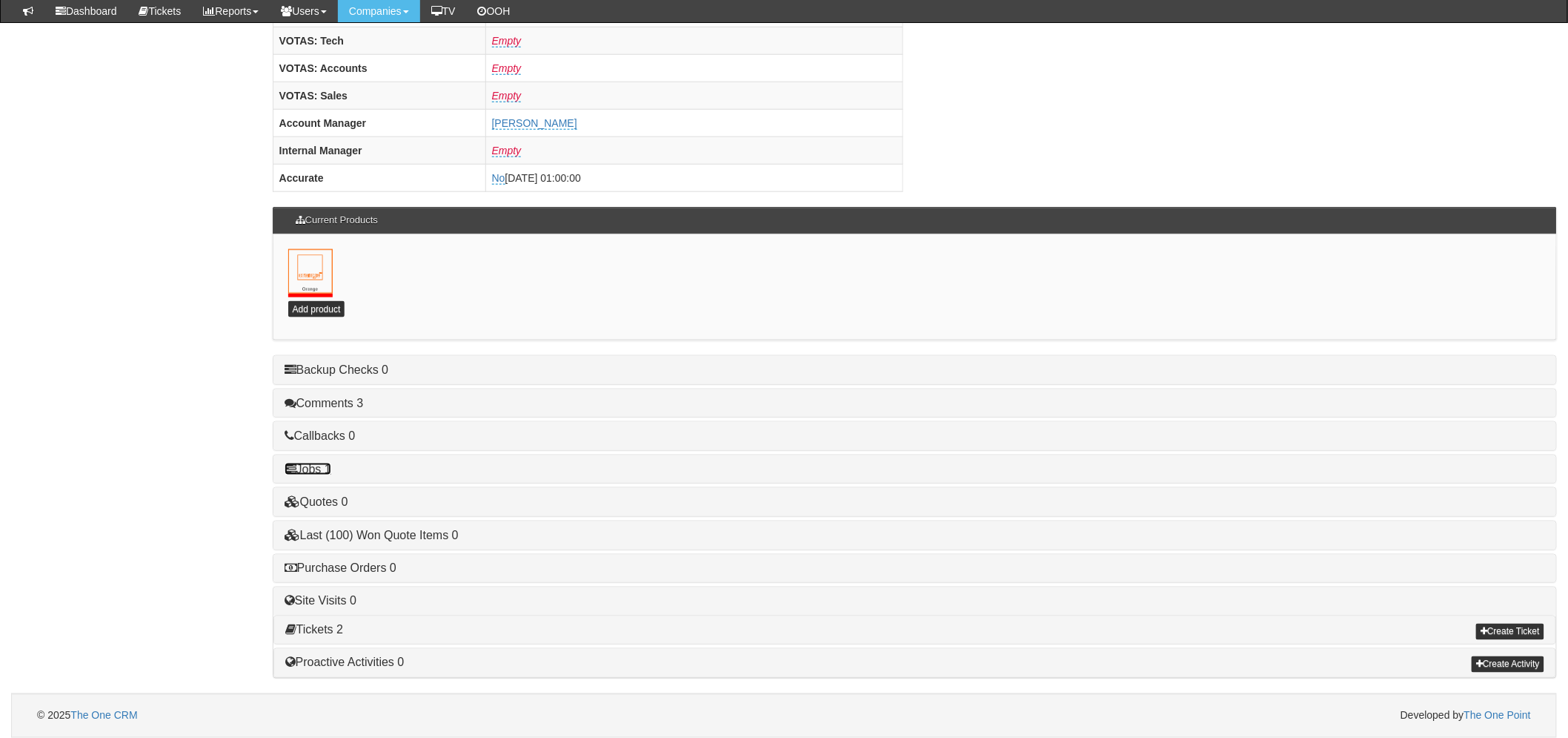
click at [324, 467] on link "Jobs 1" at bounding box center [308, 468] width 47 height 13
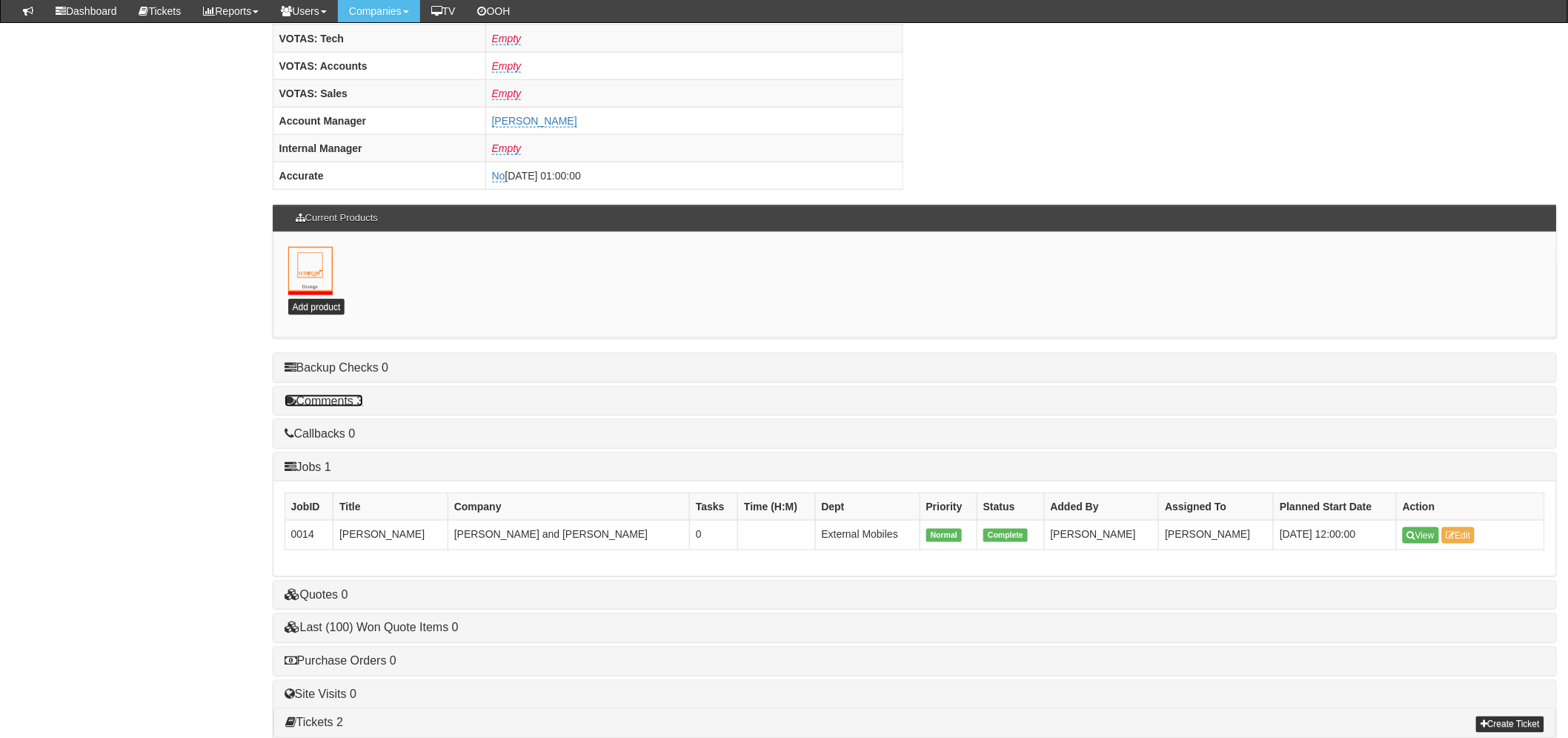
click at [351, 406] on link "Comments 3" at bounding box center [323, 400] width 79 height 13
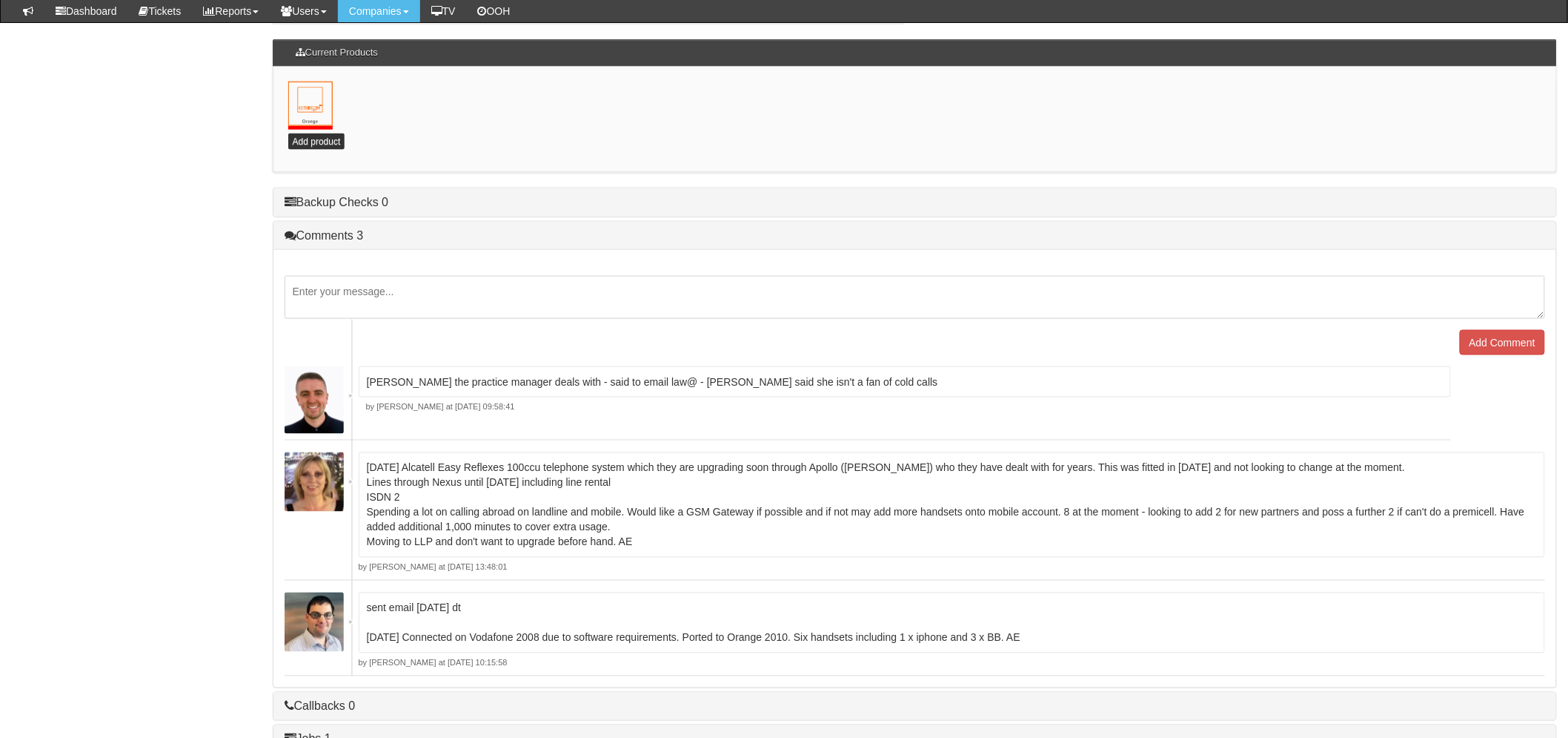
scroll to position [786, 0]
